Goal: Check status

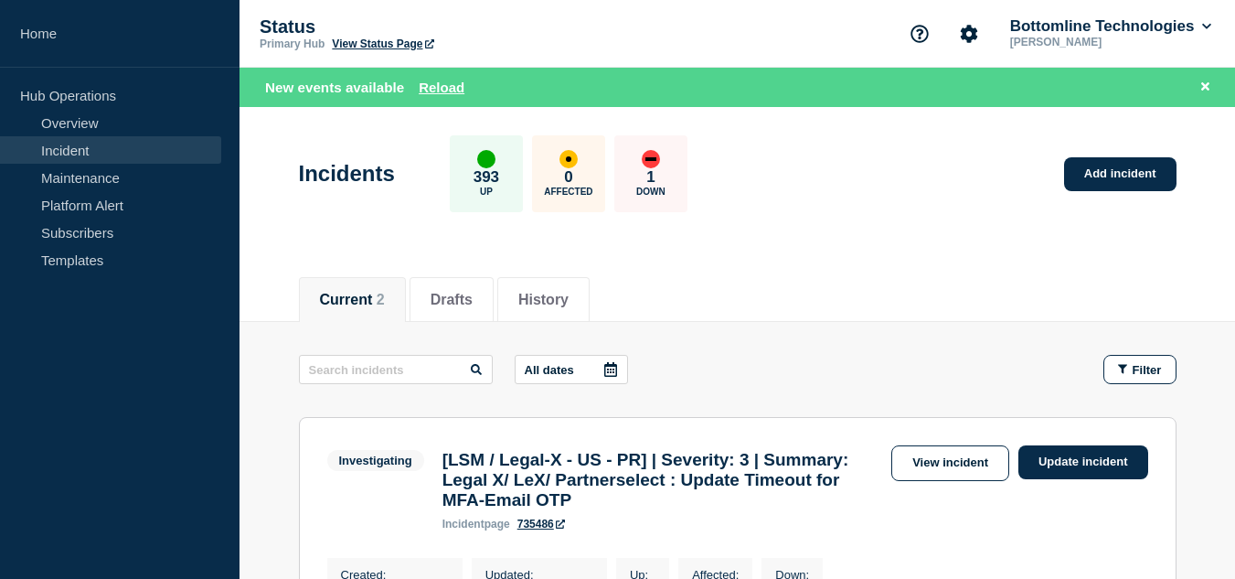
click at [135, 142] on link "Incident" at bounding box center [110, 149] width 221 height 27
click at [755, 271] on div "Current 2 Drafts History" at bounding box center [738, 290] width 878 height 62
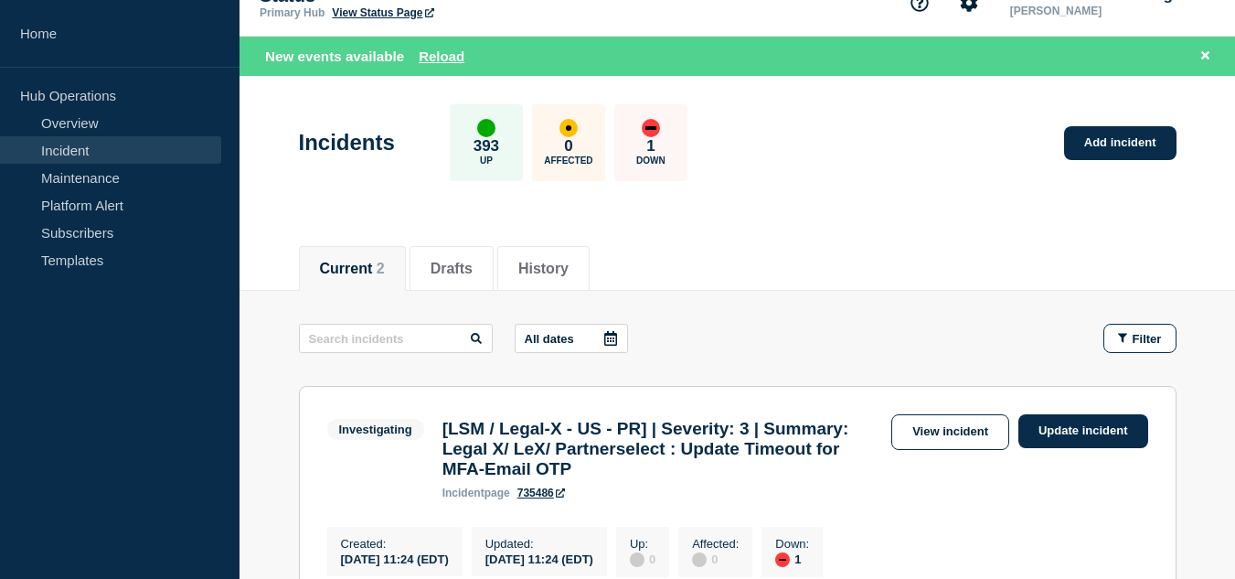
scroll to position [305, 0]
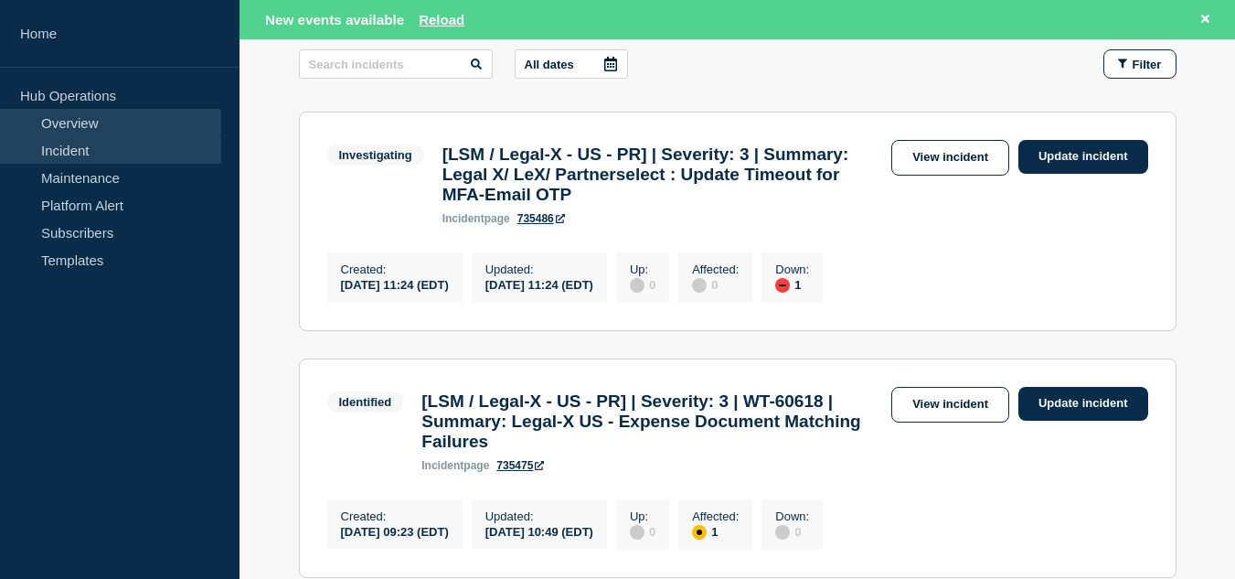
click at [139, 120] on link "Overview" at bounding box center [110, 122] width 221 height 27
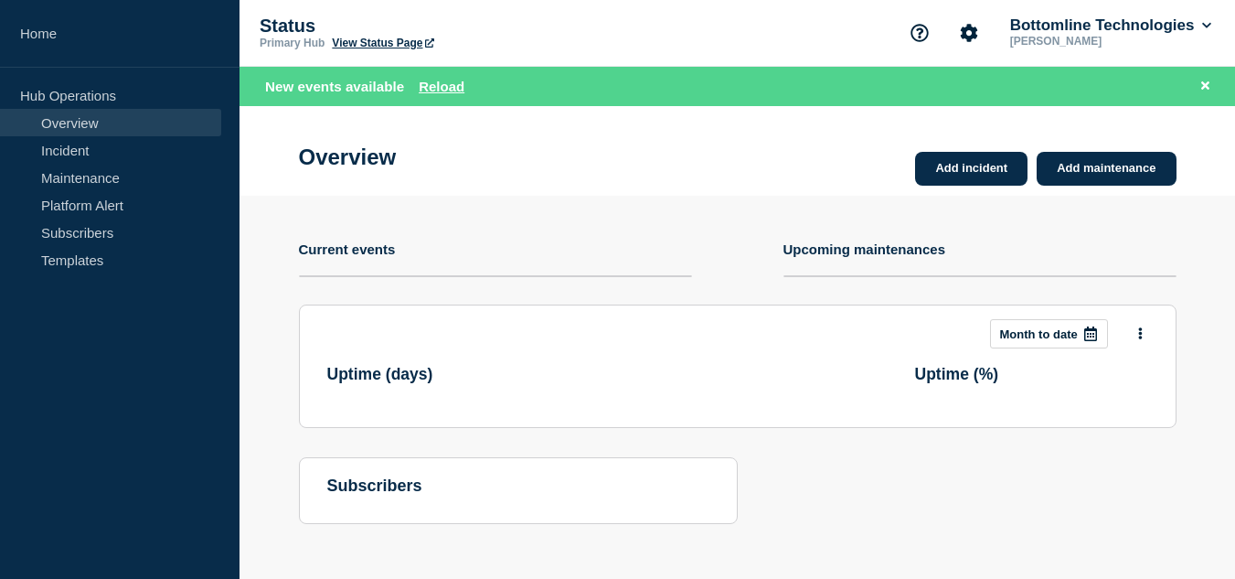
scroll to position [5, 0]
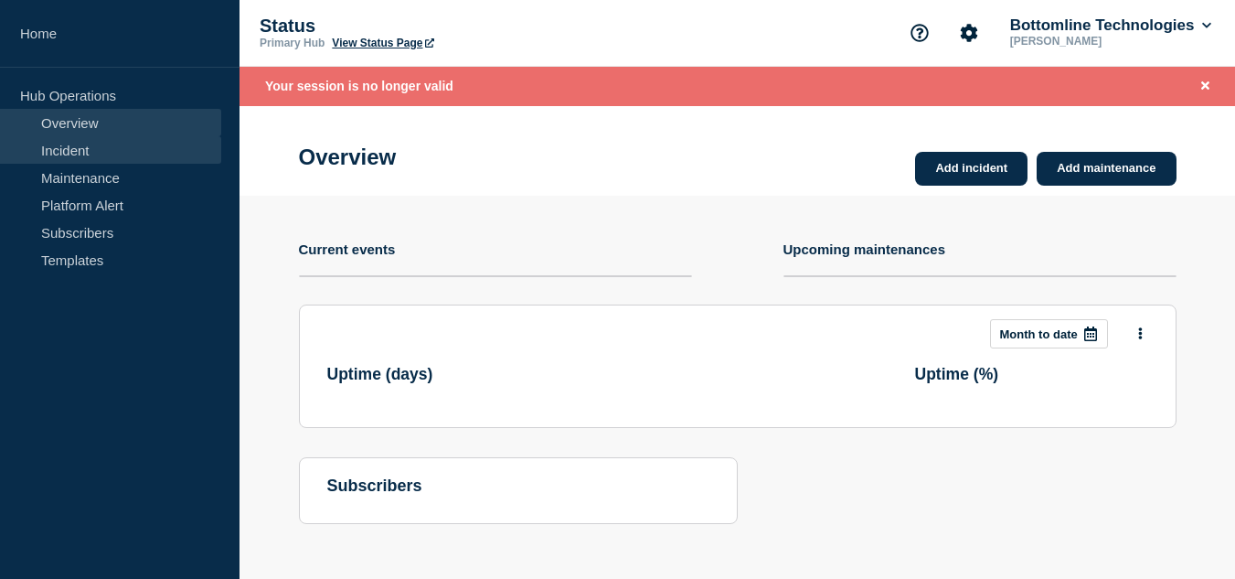
click at [118, 155] on link "Incident" at bounding box center [110, 149] width 221 height 27
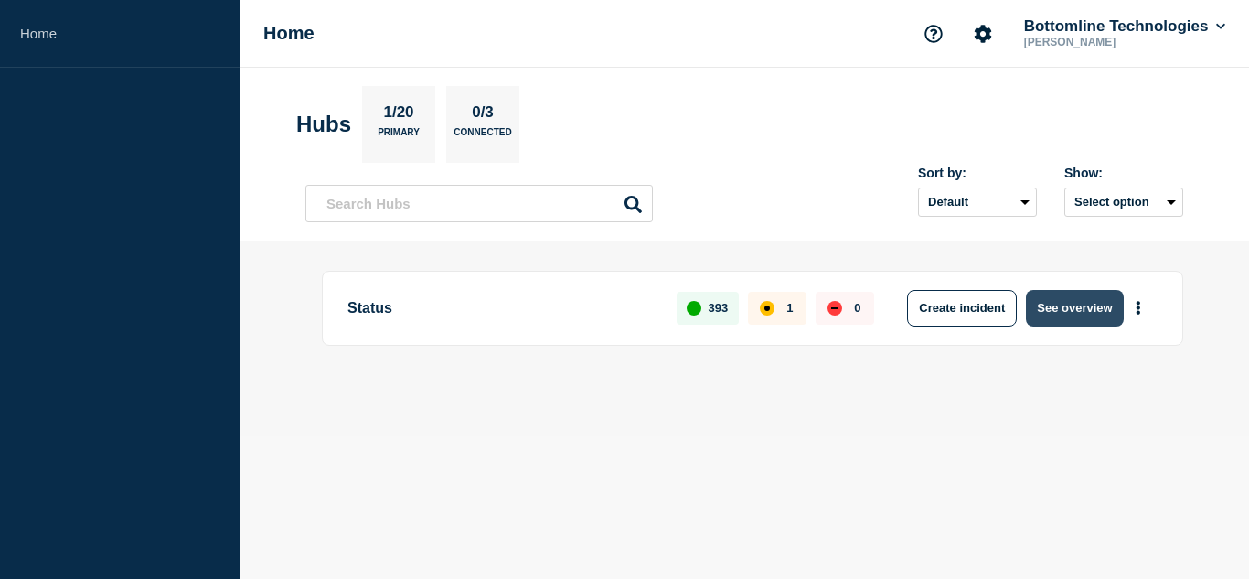
click at [1073, 313] on button "See overview" at bounding box center [1074, 308] width 97 height 37
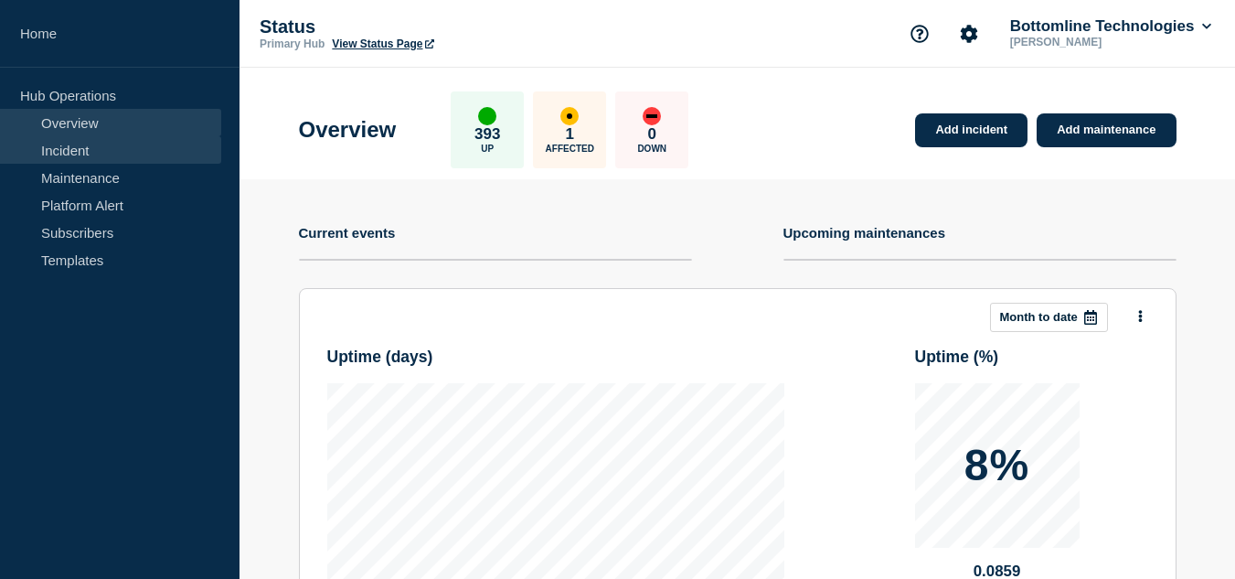
click at [119, 154] on link "Incident" at bounding box center [110, 149] width 221 height 27
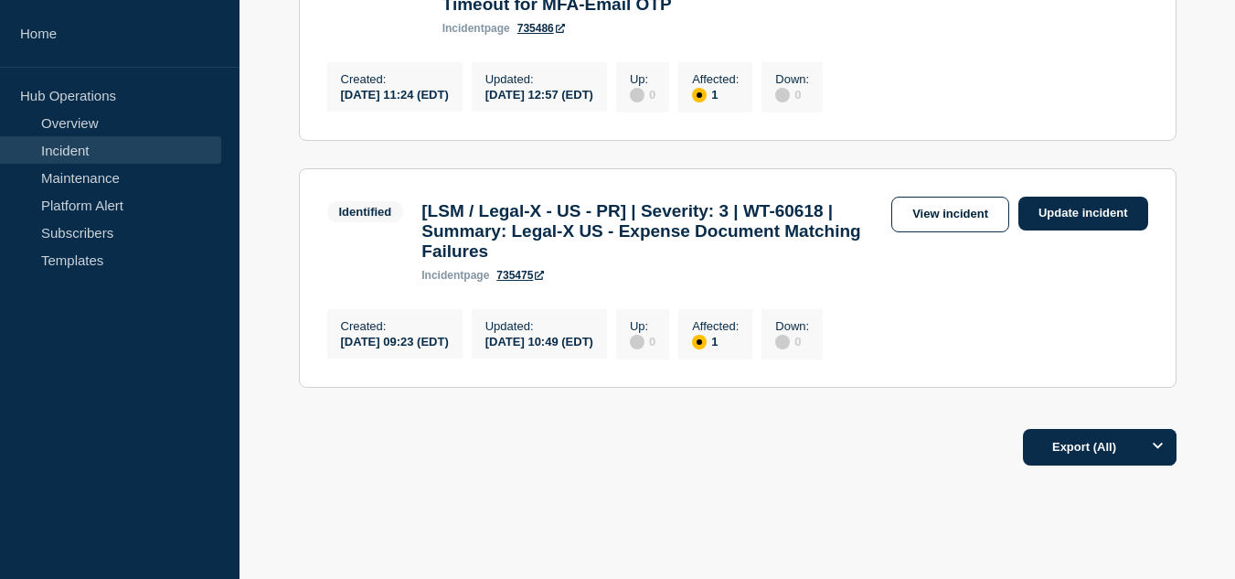
scroll to position [274, 0]
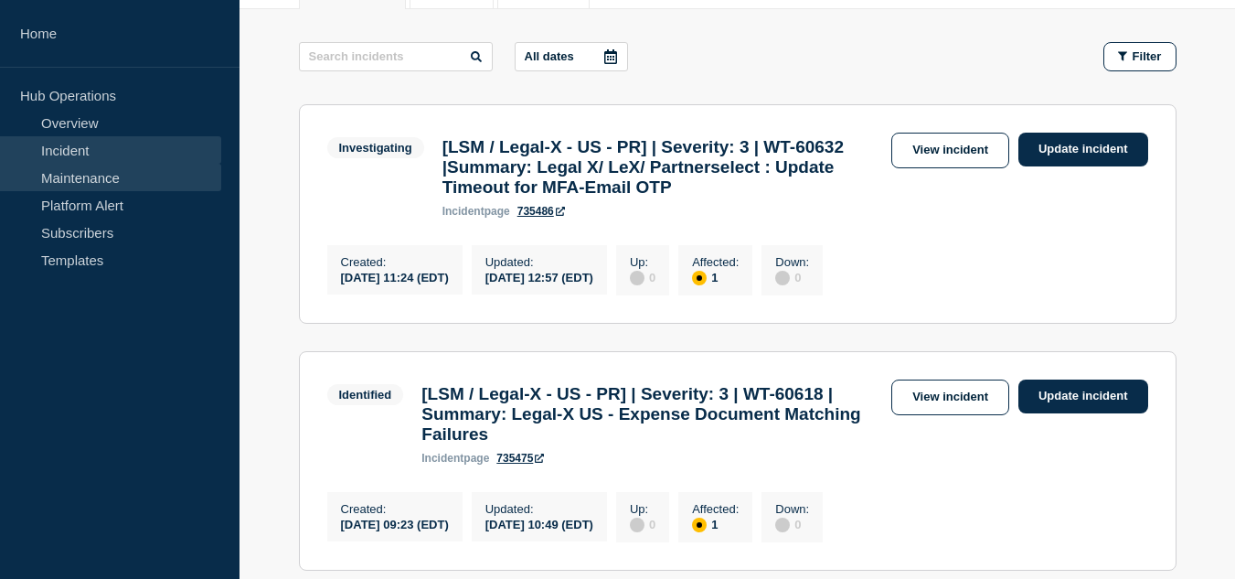
click at [138, 183] on link "Maintenance" at bounding box center [110, 177] width 221 height 27
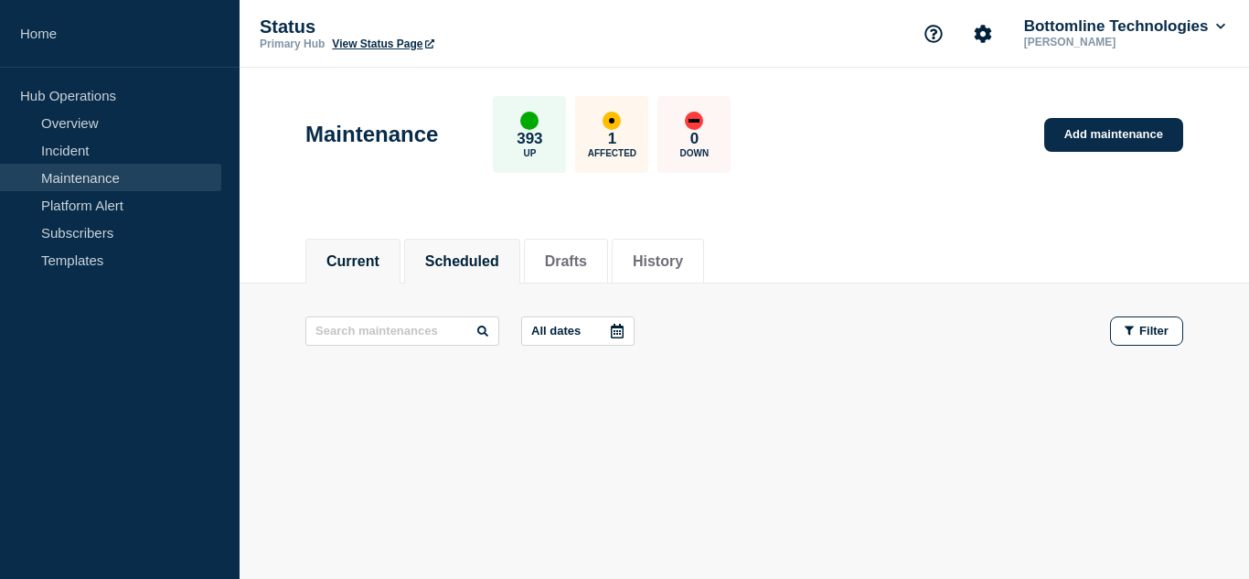
click at [496, 261] on button "Scheduled" at bounding box center [462, 261] width 74 height 16
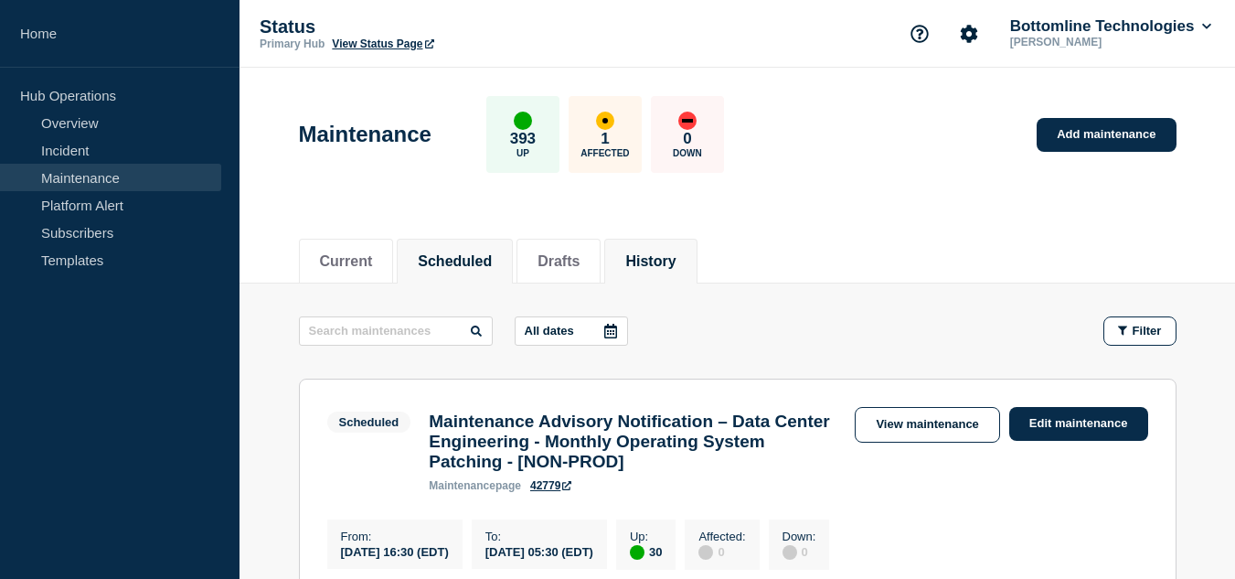
click at [697, 259] on li "History" at bounding box center [650, 261] width 92 height 45
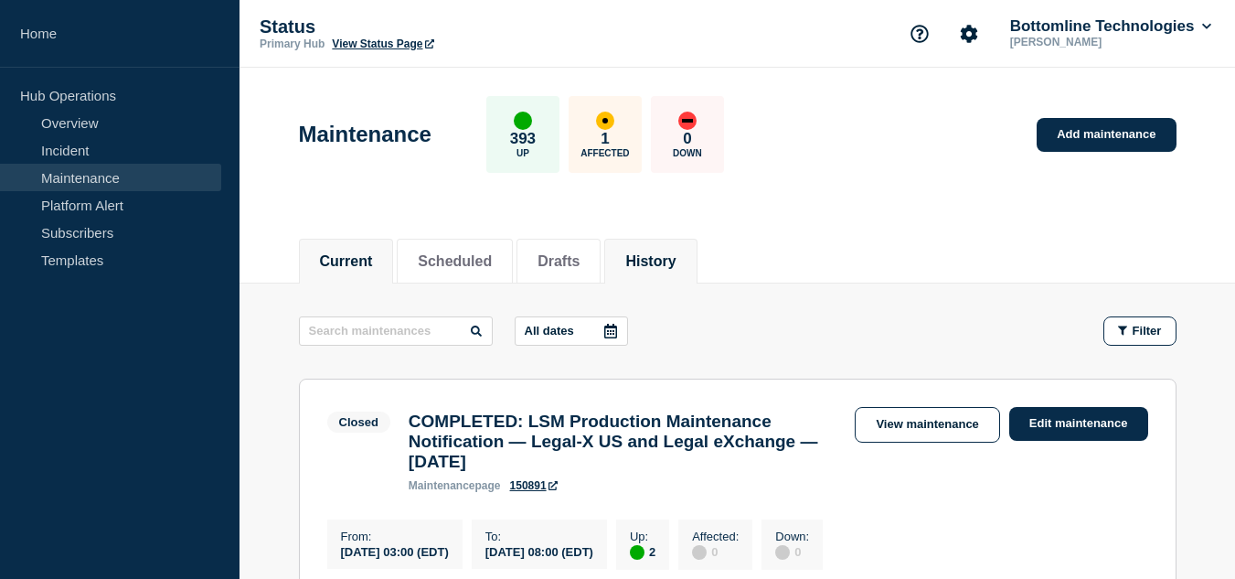
click at [394, 252] on li "Current" at bounding box center [346, 261] width 95 height 45
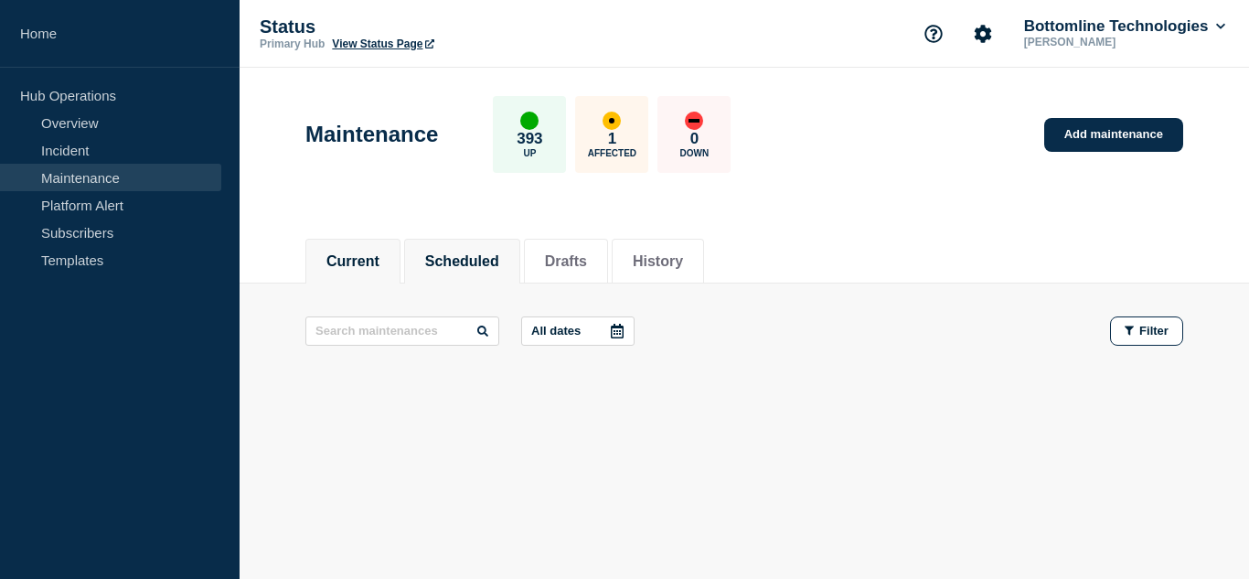
click at [520, 257] on li "Scheduled" at bounding box center [462, 261] width 116 height 45
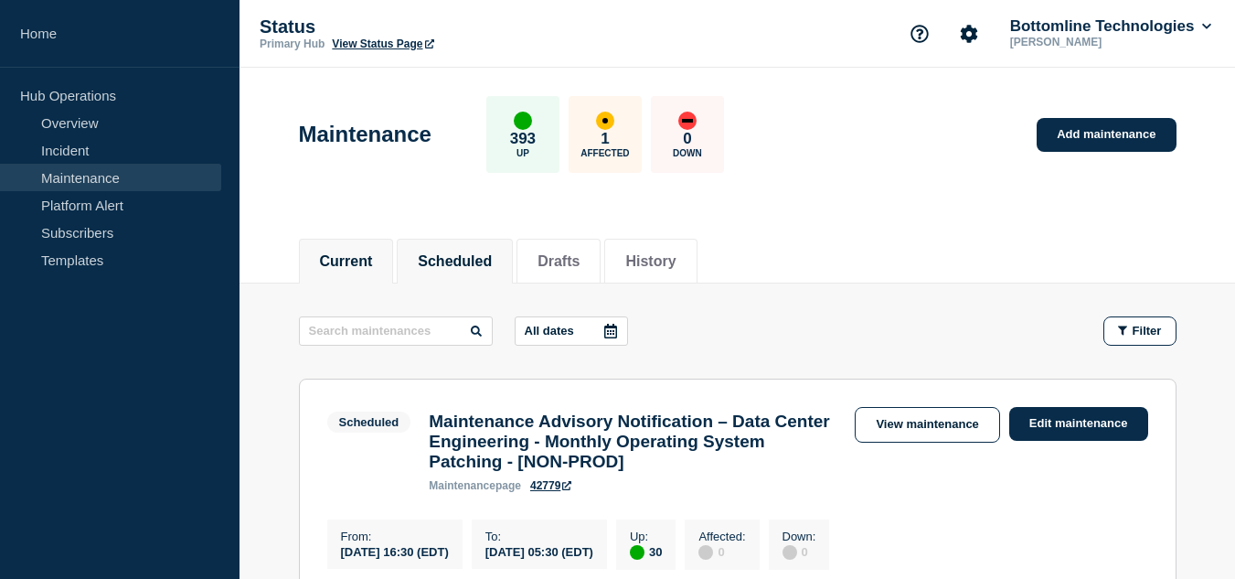
click at [391, 259] on li "Current" at bounding box center [346, 261] width 95 height 45
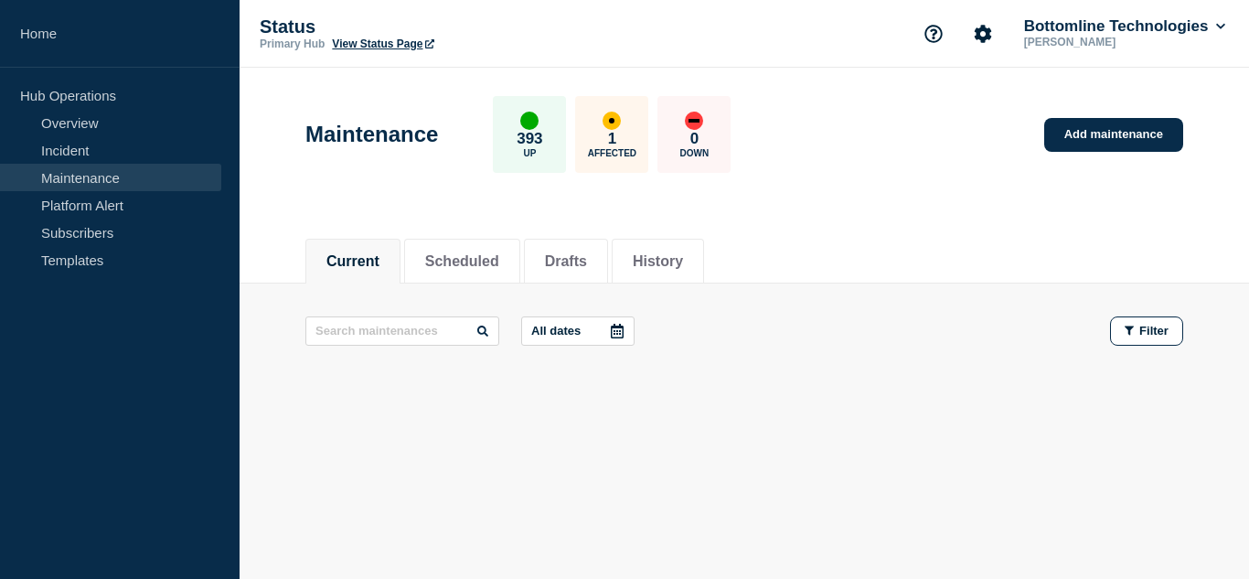
click at [854, 251] on div "Current Scheduled Drafts History" at bounding box center [744, 251] width 878 height 62
click at [165, 159] on link "Incident" at bounding box center [110, 149] width 221 height 27
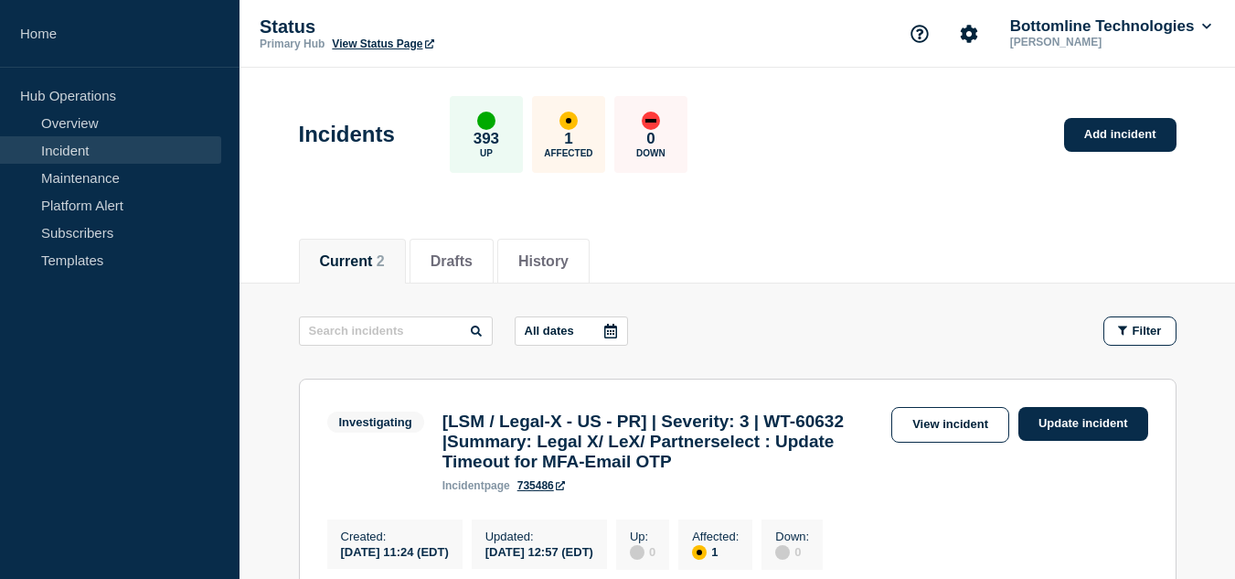
click at [879, 232] on div "Current 2 Drafts History" at bounding box center [738, 251] width 878 height 62
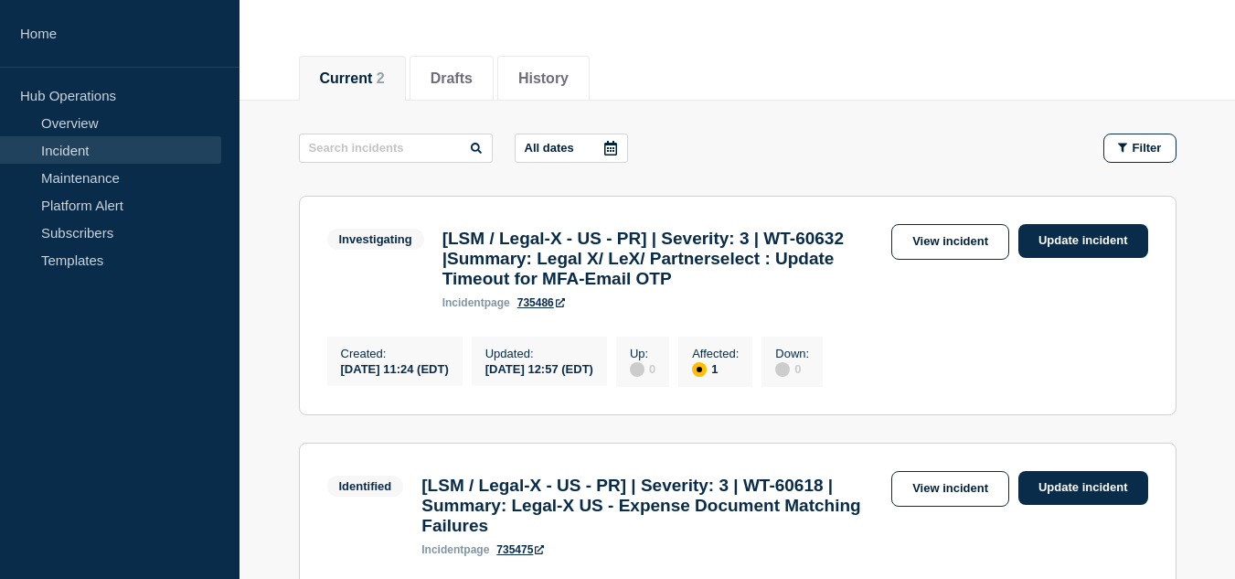
scroll to position [274, 0]
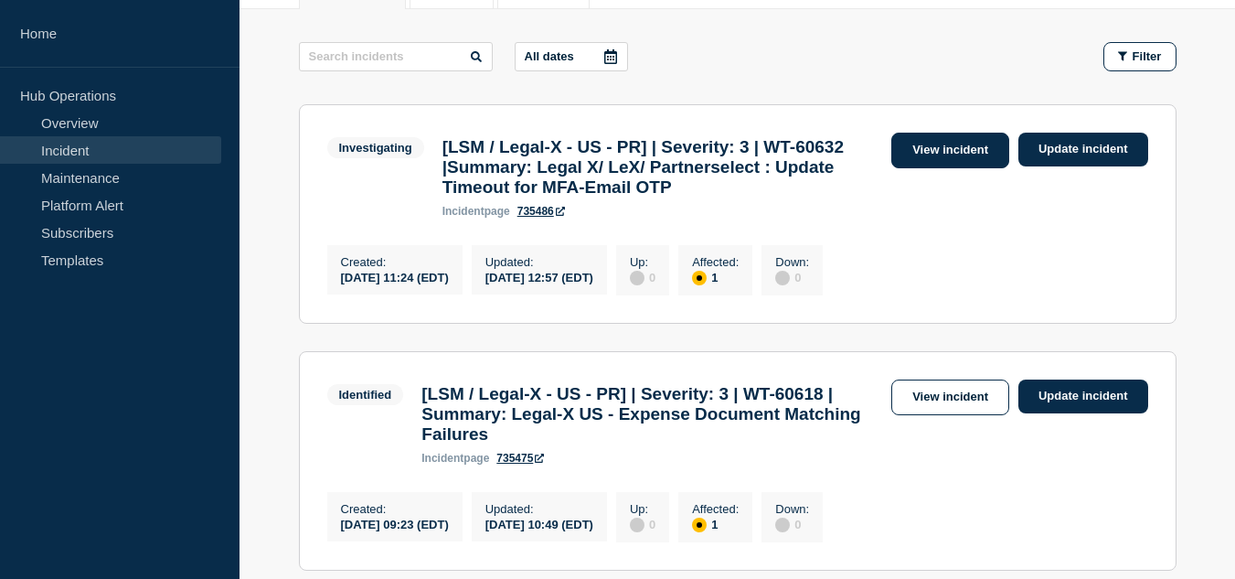
click at [920, 151] on link "View incident" at bounding box center [950, 151] width 118 height 36
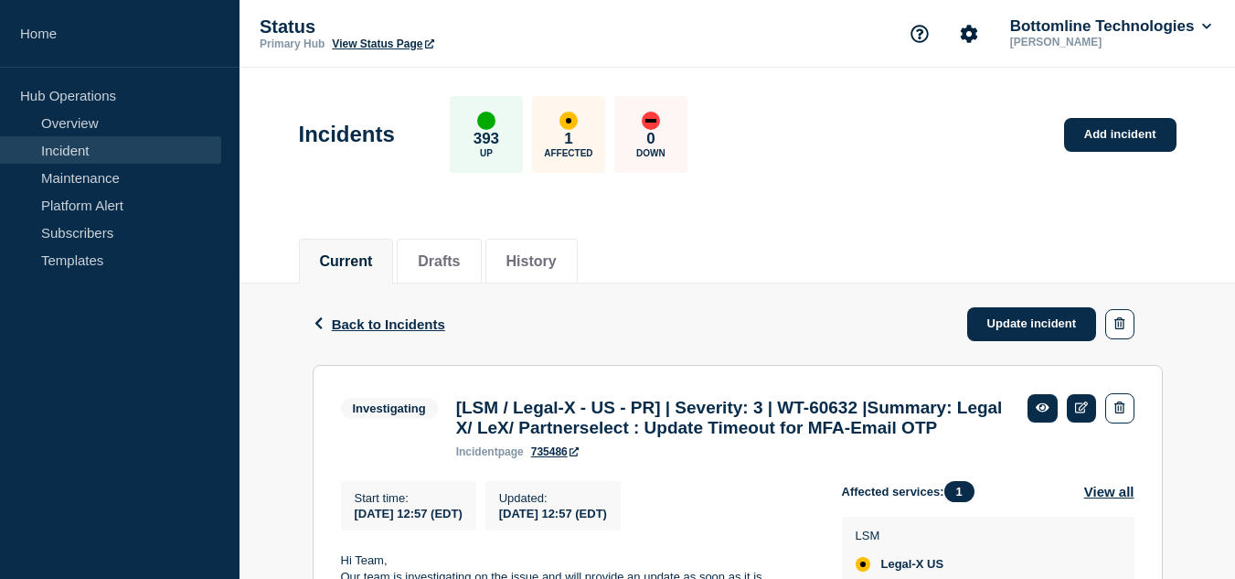
scroll to position [318, 0]
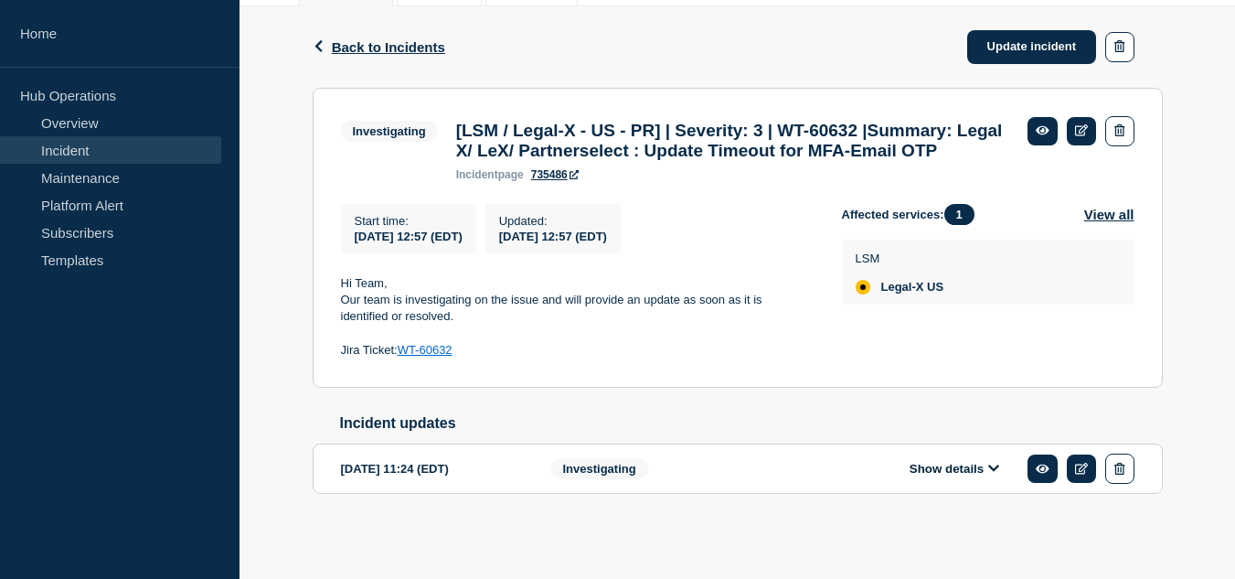
click at [929, 464] on button "Show details" at bounding box center [954, 469] width 101 height 16
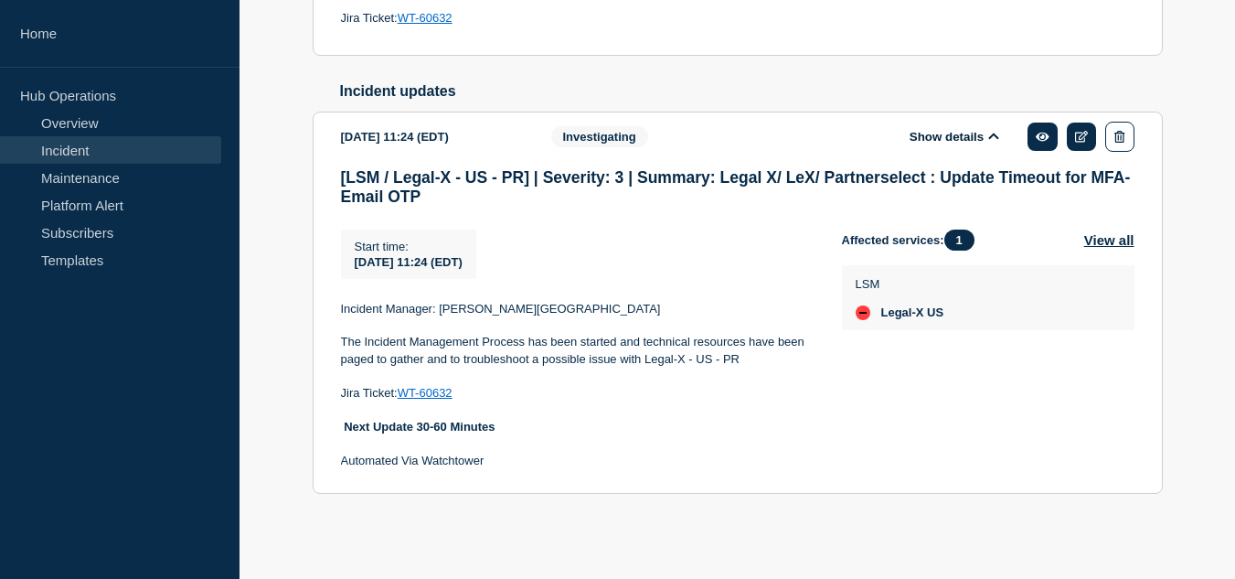
scroll to position [379, 0]
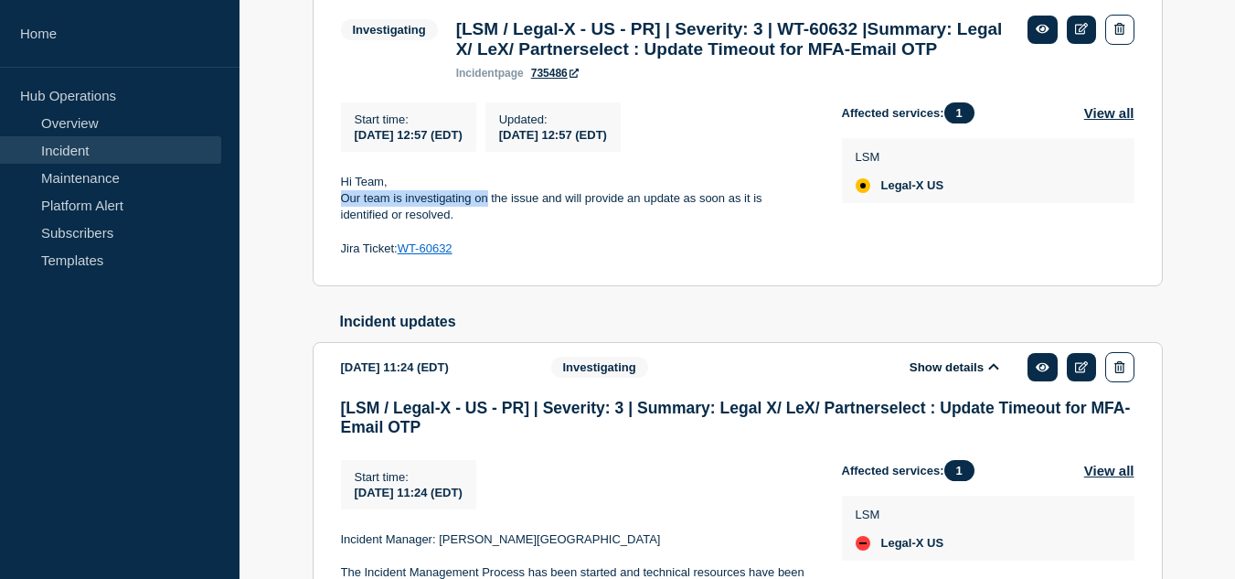
drag, startPoint x: 345, startPoint y: 236, endPoint x: 486, endPoint y: 240, distance: 140.9
click at [486, 224] on p "Our team is investigating on the issue and will provide an update as soon as it…" at bounding box center [577, 207] width 472 height 34
click at [472, 224] on p "Our team is investigating on the issue and will provide an update as soon as it…" at bounding box center [577, 207] width 472 height 34
click at [254, 340] on div "Back Back to Incidents Update incident Investigating [LSM / Legal-X - US - PR] …" at bounding box center [738, 344] width 996 height 878
